Goal: Task Accomplishment & Management: Use online tool/utility

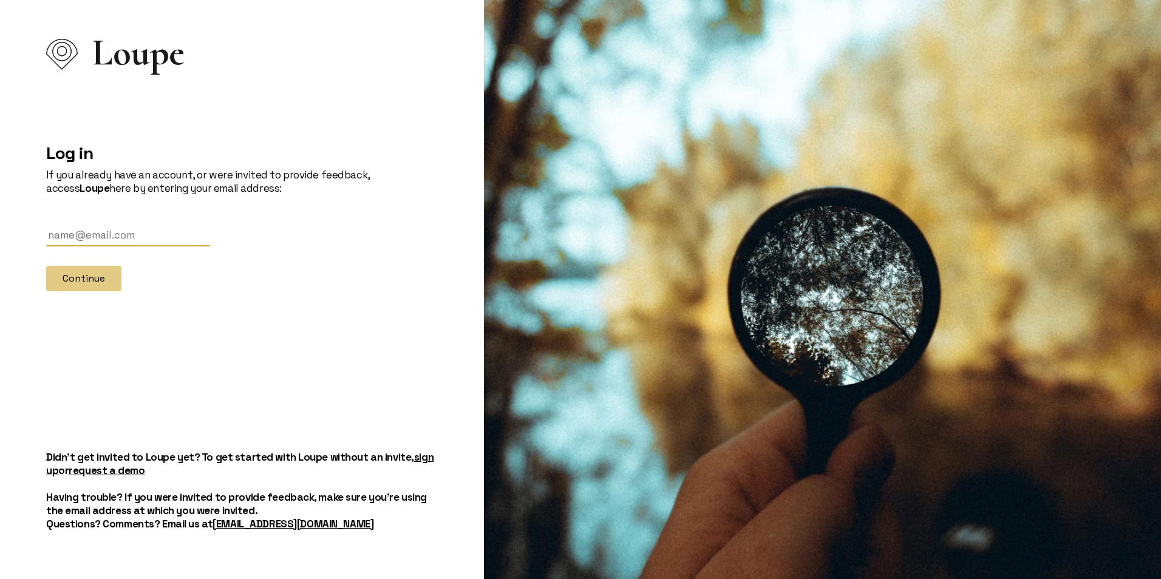
click at [85, 236] on input "text" at bounding box center [128, 235] width 164 height 22
type input "[EMAIL_ADDRESS][DOMAIN_NAME]"
click at [98, 285] on button "Continue" at bounding box center [83, 279] width 75 height 26
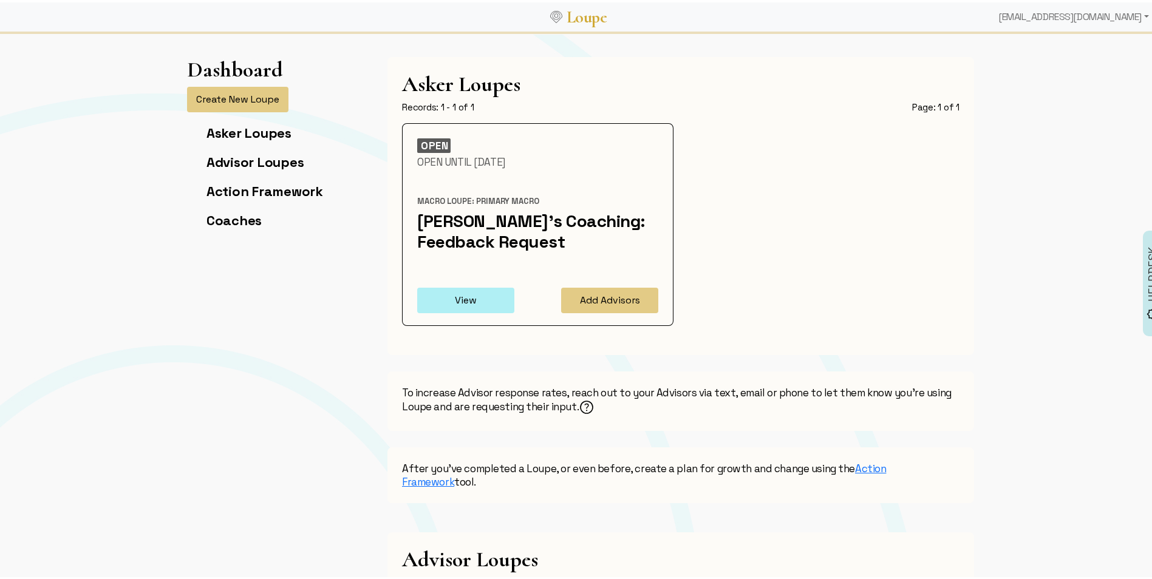
click at [454, 289] on button "View" at bounding box center [465, 298] width 97 height 26
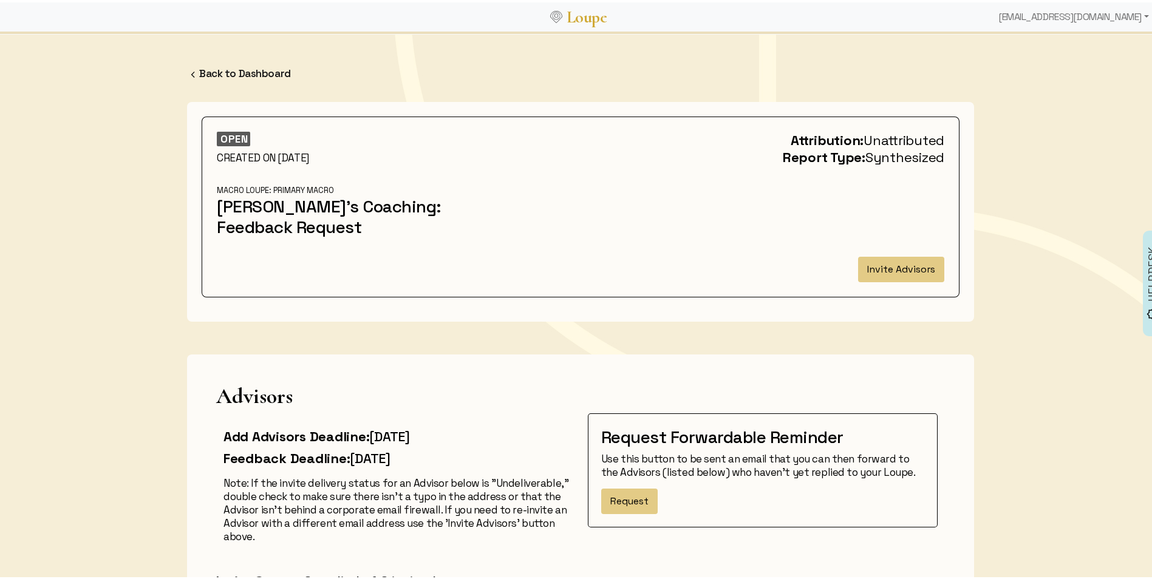
click at [726, 239] on div at bounding box center [704, 211] width 495 height 57
click at [878, 259] on button "Invite Advisors" at bounding box center [901, 267] width 86 height 26
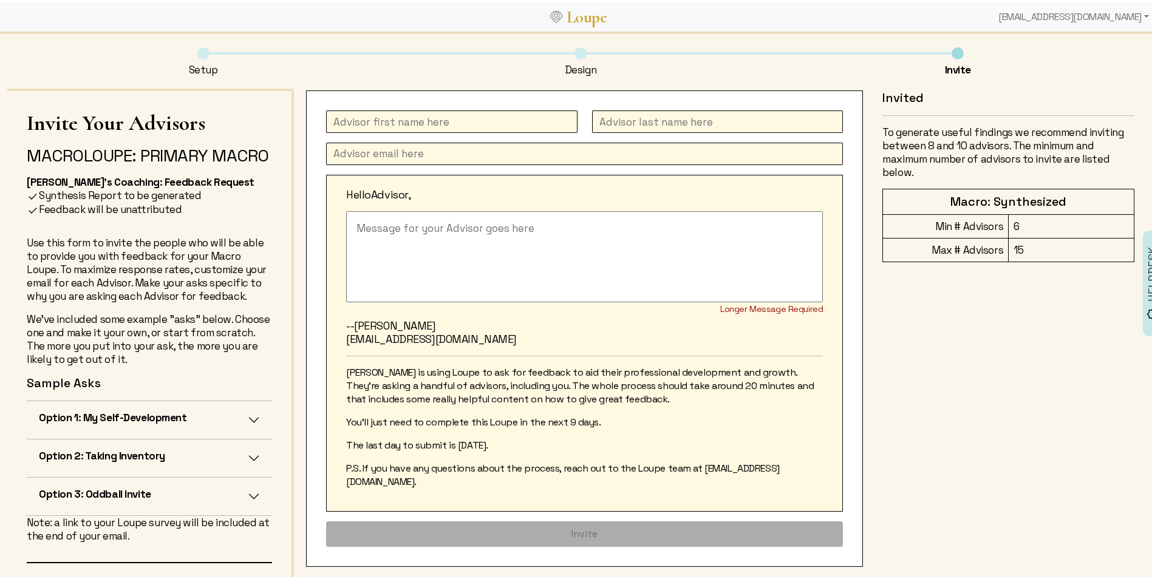
click at [571, 56] on li "Design" at bounding box center [580, 59] width 377 height 29
click at [577, 76] on div "Setup Design Invite" at bounding box center [580, 58] width 1146 height 56
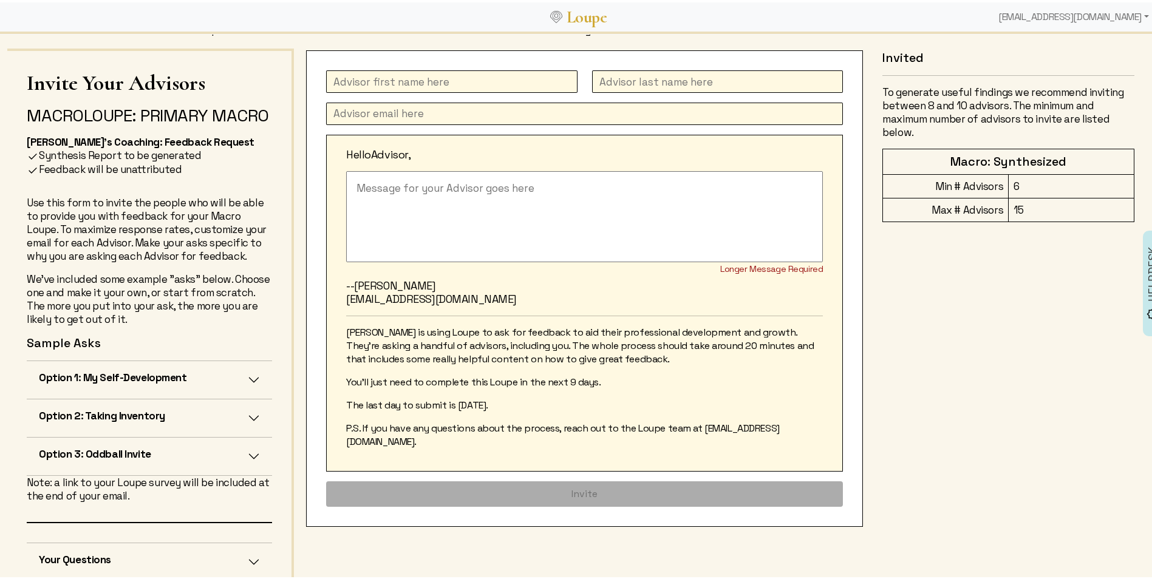
scroll to position [86, 0]
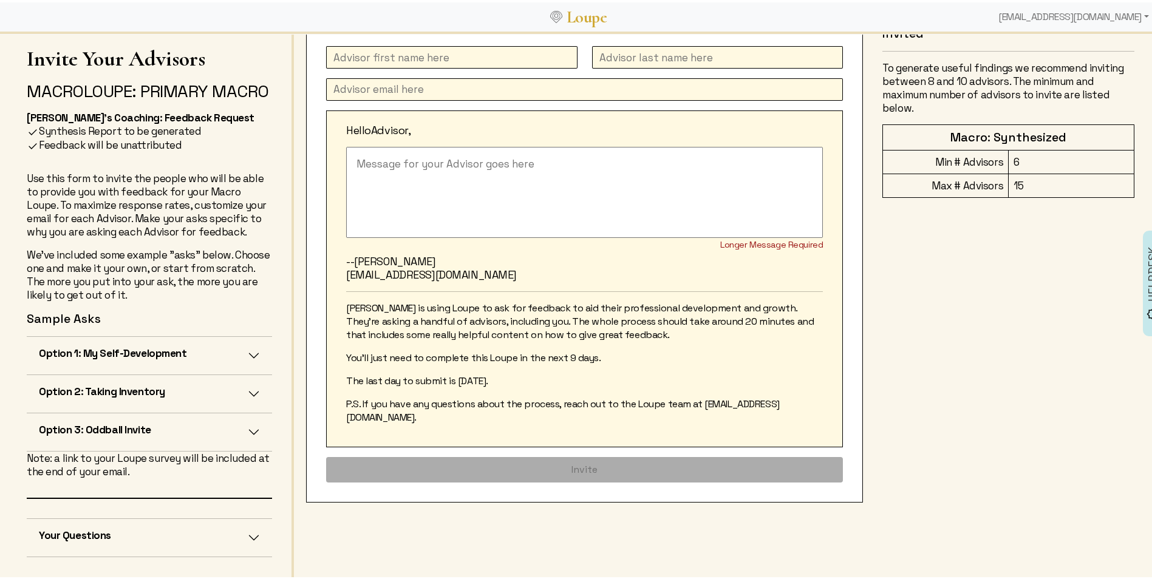
click at [247, 544] on button "Your Questions" at bounding box center [149, 536] width 245 height 38
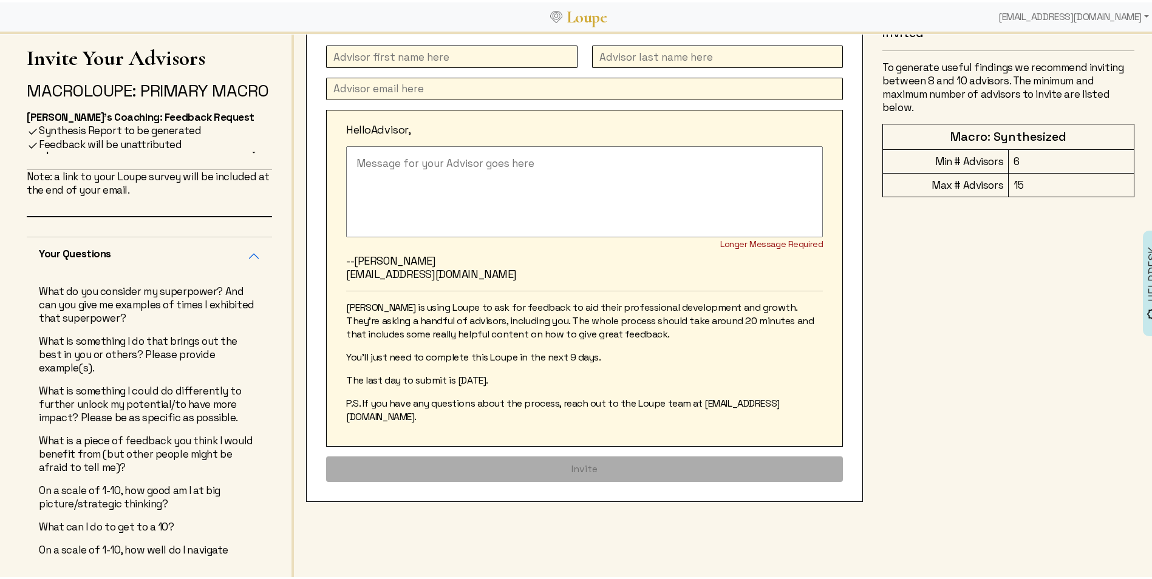
scroll to position [410, 0]
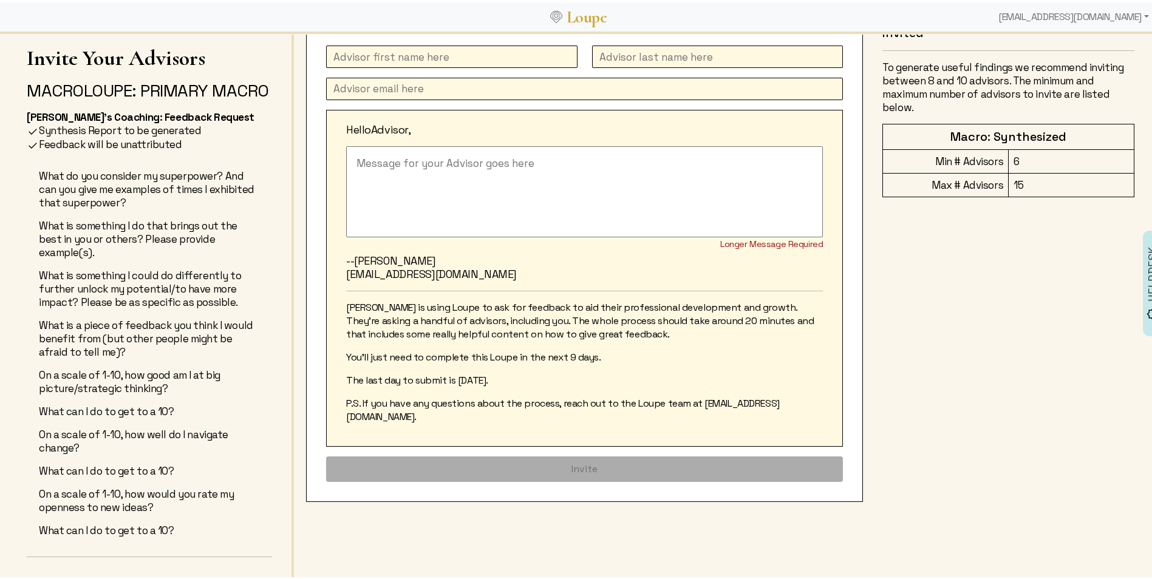
drag, startPoint x: 40, startPoint y: 171, endPoint x: 191, endPoint y: 530, distance: 389.7
click at [191, 530] on div "What do you consider my superpower? And can you give me examples of times I exh…" at bounding box center [149, 355] width 245 height 397
copy div "What do you consider my superpower? And can you give me examples of times I exh…"
click at [381, 513] on div "Hello Advisor, Longer Message Required --[PERSON_NAME] [PERSON_NAME][EMAIL_ADDR…" at bounding box center [724, 300] width 860 height 558
drag, startPoint x: 38, startPoint y: 172, endPoint x: 203, endPoint y: 517, distance: 383.2
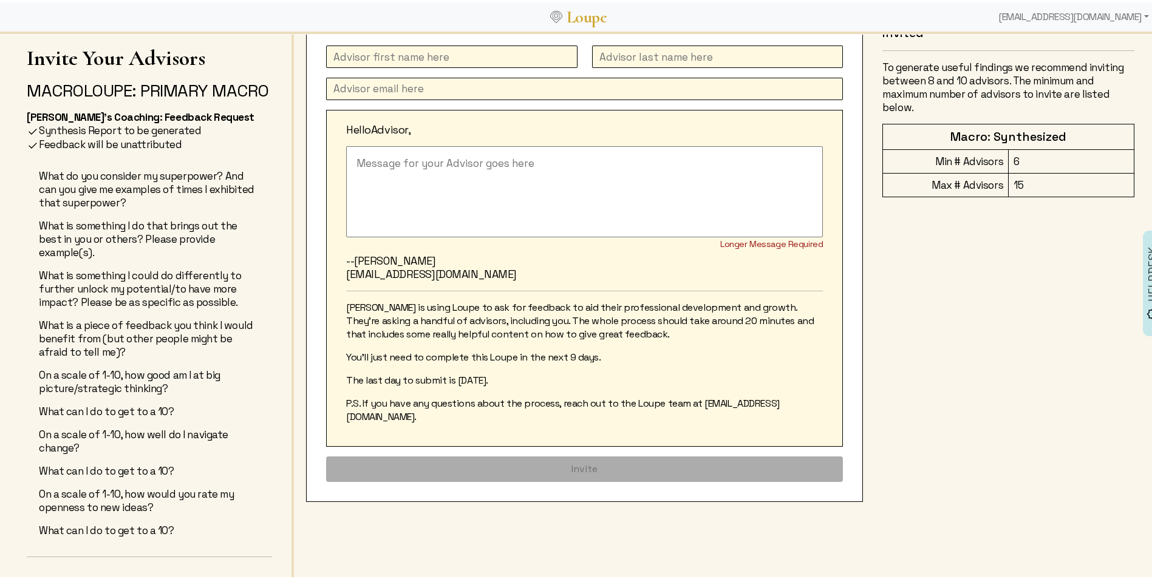
click at [203, 517] on div "What do you consider my superpower? And can you give me examples of times I exh…" at bounding box center [149, 355] width 245 height 397
copy div "What do you consider my superpower? And can you give me examples of times I exh…"
